Goal: Task Accomplishment & Management: Use online tool/utility

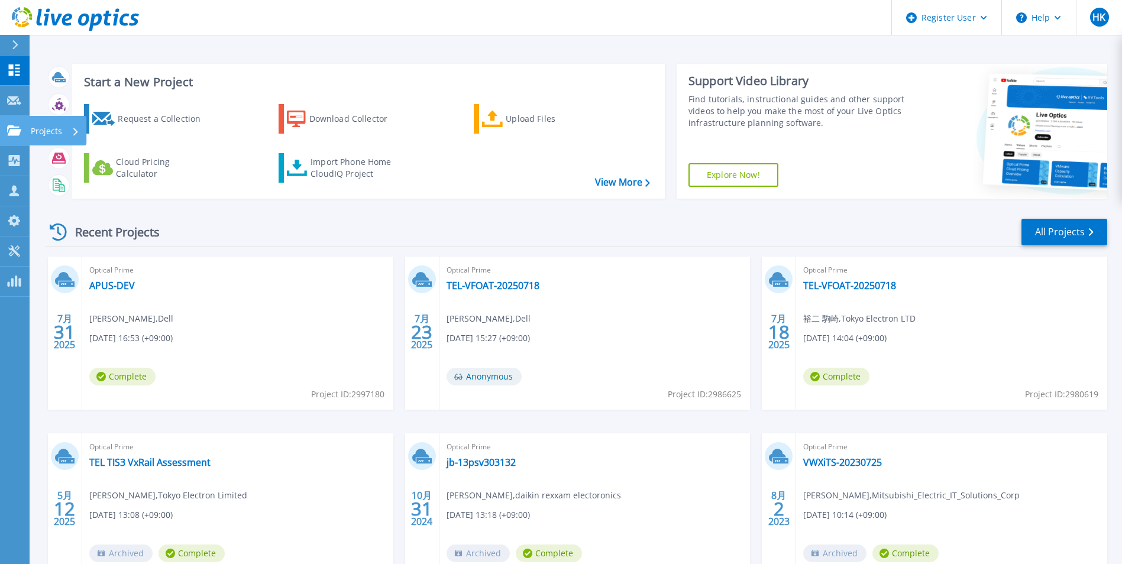
click at [17, 131] on icon at bounding box center [14, 130] width 14 height 10
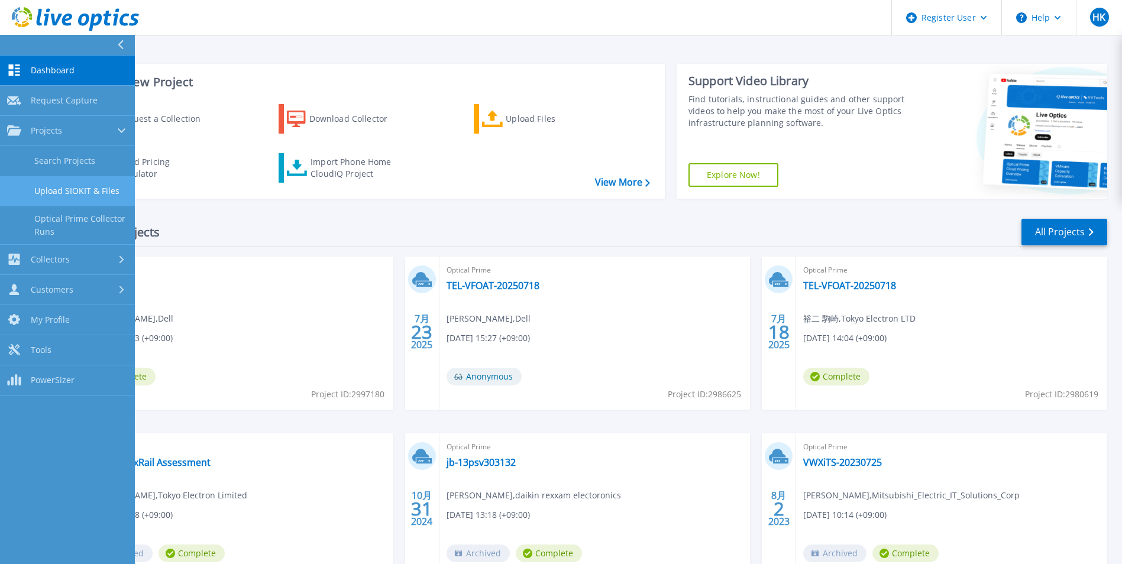
click at [108, 199] on link "Upload SIOKIT & Files" at bounding box center [67, 191] width 135 height 30
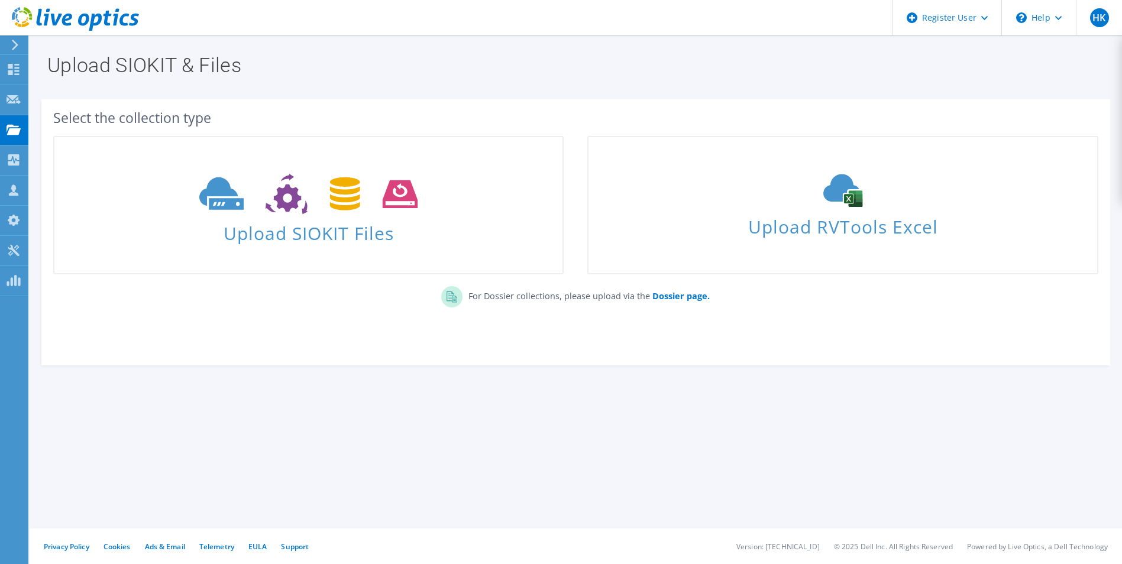
click at [410, 240] on span "Upload SIOKIT Files" at bounding box center [308, 229] width 508 height 25
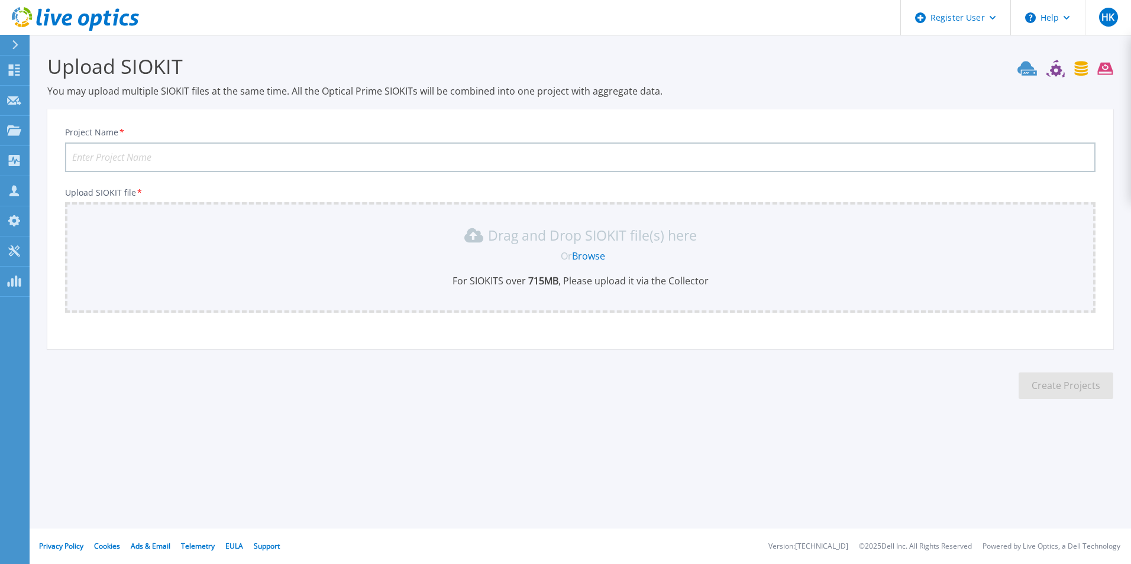
click at [447, 161] on input "Project Name *" at bounding box center [580, 157] width 1030 height 30
type input "AP"
type input "U"
type input "A"
click at [277, 154] on input "Project Name *" at bounding box center [580, 157] width 1030 height 30
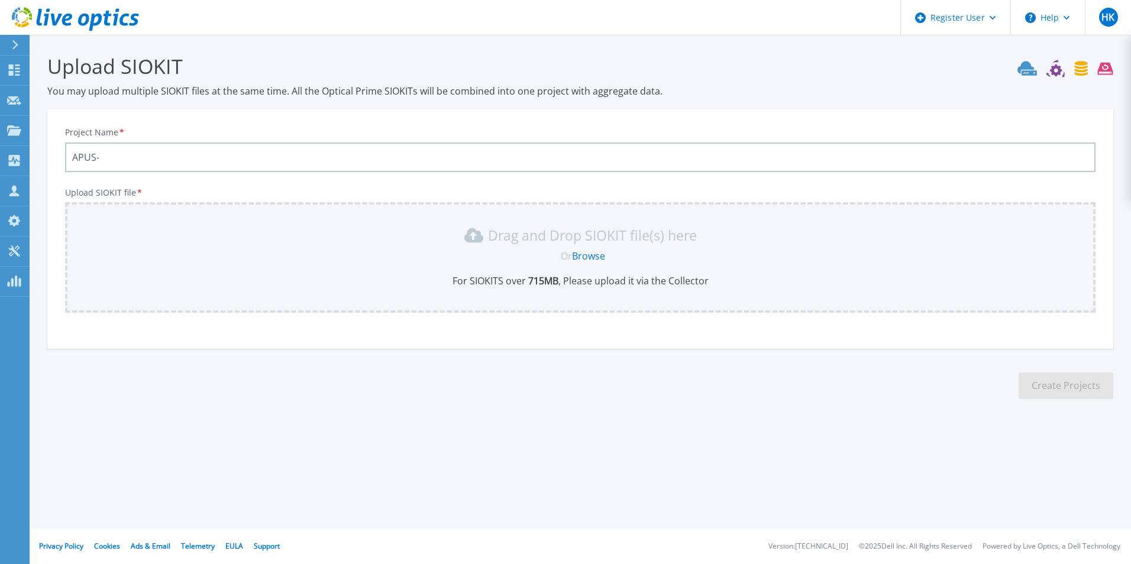
click at [151, 160] on input "APUS-" at bounding box center [580, 157] width 1030 height 30
type input "APUS-Prod"
click at [593, 259] on link "Browse" at bounding box center [588, 256] width 33 height 13
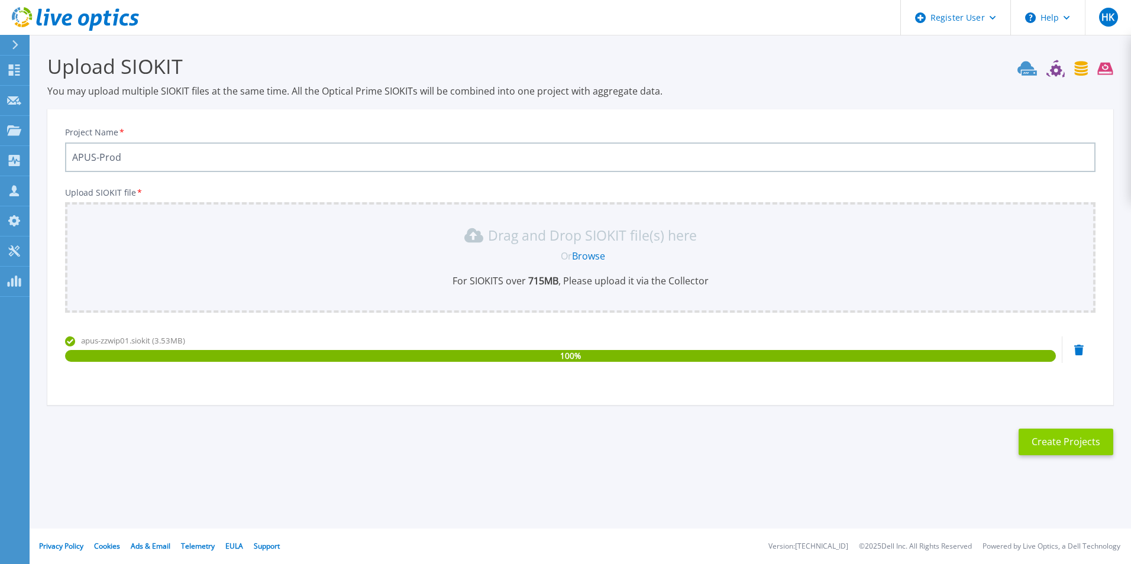
click at [1033, 448] on button "Create Projects" at bounding box center [1065, 442] width 95 height 27
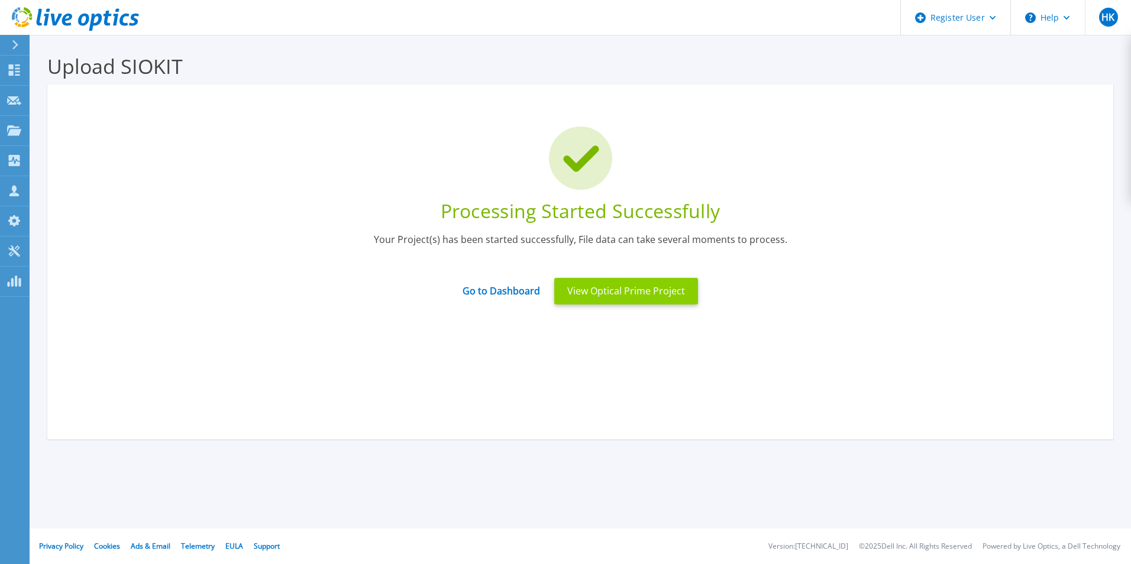
click at [653, 288] on button "View Optical Prime Project" at bounding box center [626, 291] width 144 height 27
